Goal: Task Accomplishment & Management: Use online tool/utility

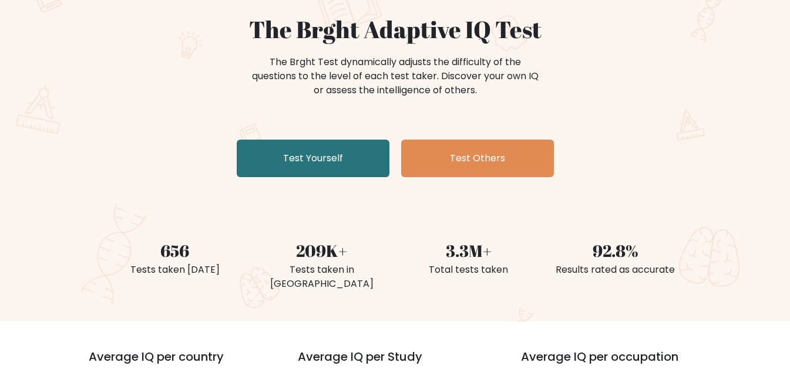
scroll to position [117, 0]
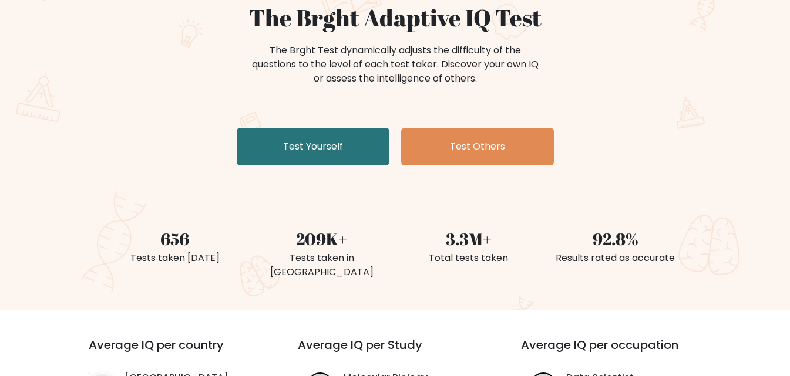
click at [339, 166] on div "The Brght Adaptive IQ Test The Brght Test dynamically adjusts the difficulty of…" at bounding box center [395, 87] width 587 height 167
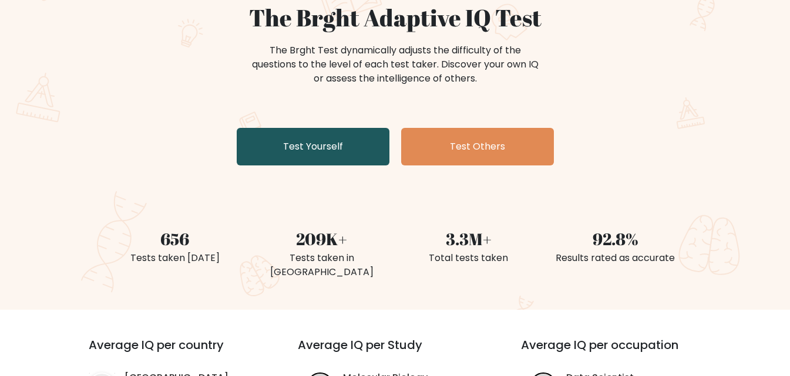
click at [345, 151] on link "Test Yourself" at bounding box center [313, 147] width 153 height 38
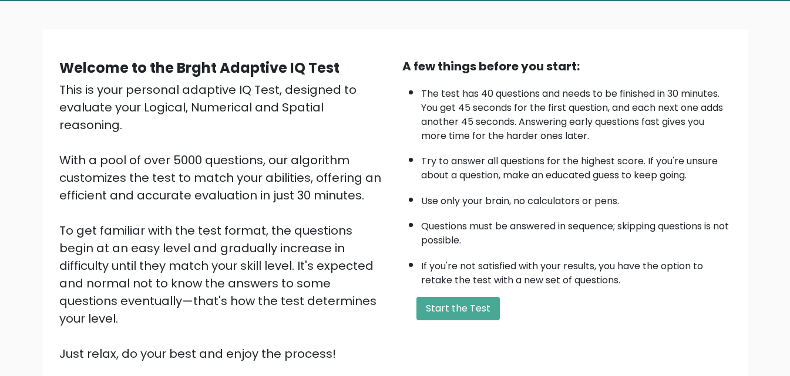
scroll to position [161, 0]
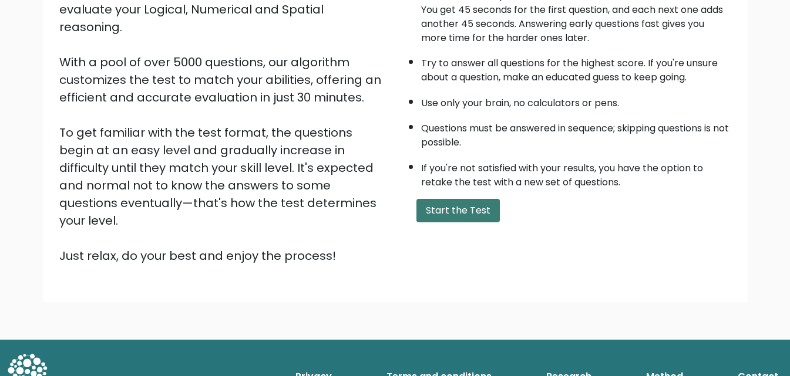
click at [424, 201] on button "Start the Test" at bounding box center [457, 210] width 83 height 23
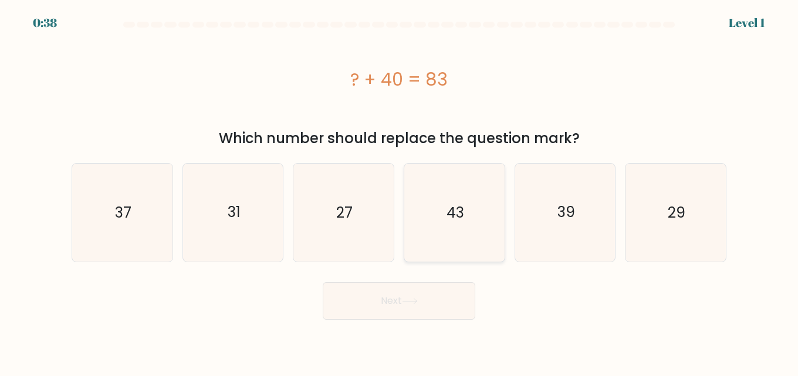
click at [486, 212] on icon "43" at bounding box center [455, 213] width 98 height 98
click at [400, 191] on input "d. 43" at bounding box center [399, 189] width 1 height 3
radio input "true"
click at [385, 298] on button "Next" at bounding box center [399, 301] width 153 height 38
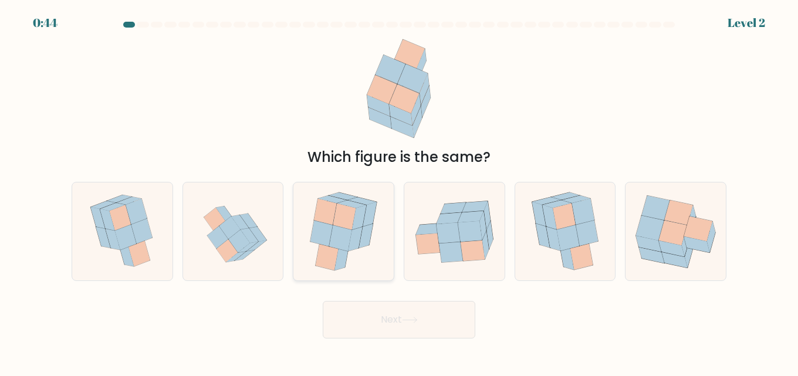
drag, startPoint x: 359, startPoint y: 224, endPoint x: 389, endPoint y: 246, distance: 36.9
click at [362, 222] on icon at bounding box center [359, 217] width 14 height 25
click at [399, 191] on input "c." at bounding box center [399, 189] width 1 height 3
radio input "true"
click at [392, 313] on button "Next" at bounding box center [399, 320] width 153 height 38
